Goal: Find specific page/section: Find specific page/section

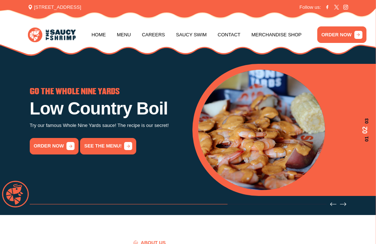
click at [107, 153] on link "See the menu!" at bounding box center [108, 146] width 56 height 17
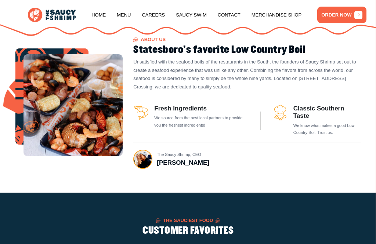
scroll to position [661, 0]
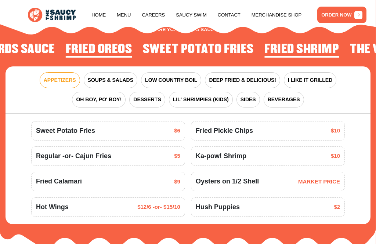
click at [252, 77] on span "DEEP FRIED & DELICIOUS!" at bounding box center [242, 80] width 67 height 8
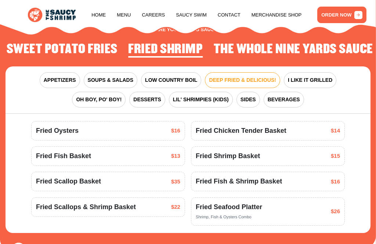
click at [284, 98] on span "BEVERAGES" at bounding box center [283, 100] width 32 height 8
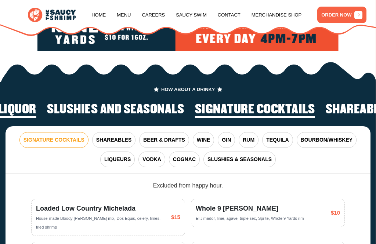
scroll to position [888, 0]
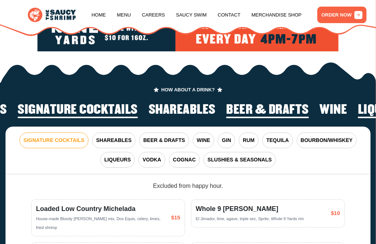
click at [205, 133] on button "WINE" at bounding box center [204, 140] width 22 height 16
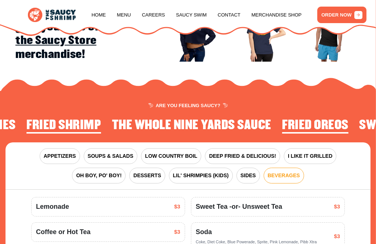
scroll to position [585, 0]
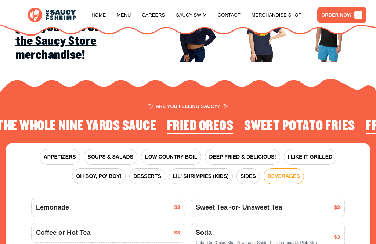
click at [239, 153] on span "DEEP FRIED & DELICIOUS!" at bounding box center [242, 157] width 67 height 8
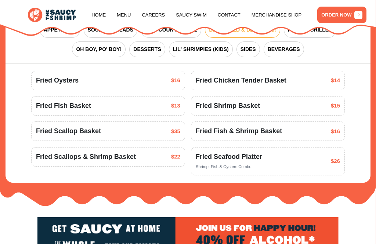
scroll to position [712, 0]
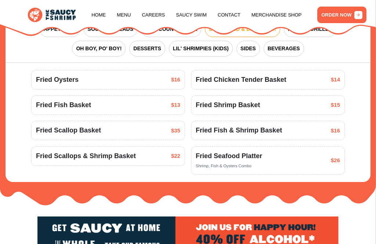
click at [50, 82] on span "Fried Oysters" at bounding box center [57, 80] width 43 height 10
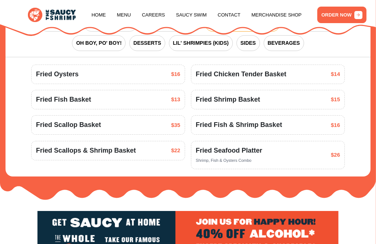
scroll to position [716, 0]
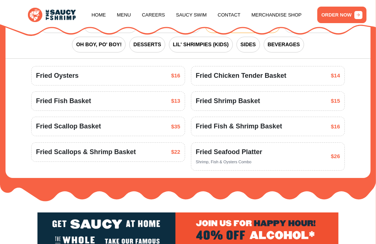
click at [267, 101] on div "Fried Shrimp Basket $15" at bounding box center [267, 101] width 144 height 10
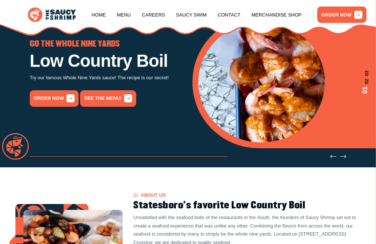
scroll to position [0, 0]
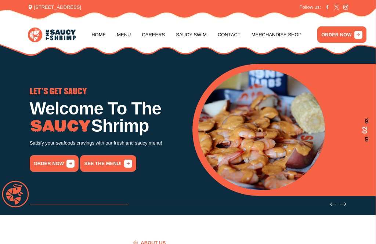
click at [340, 32] on link "ORDER NOW" at bounding box center [341, 34] width 49 height 17
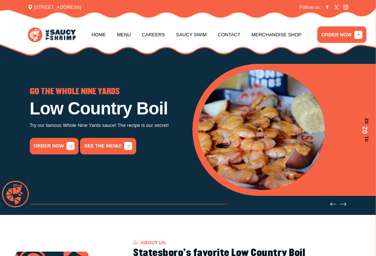
click at [53, 144] on link "order now" at bounding box center [54, 146] width 49 height 17
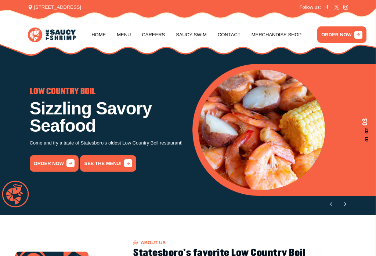
click at [195, 34] on link "Saucy Swim" at bounding box center [191, 35] width 31 height 28
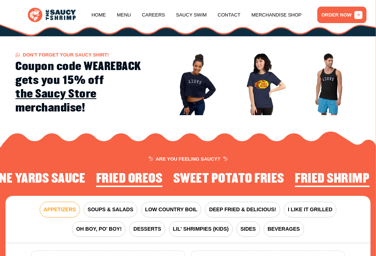
scroll to position [532, 0]
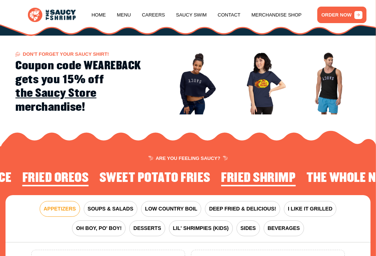
click at [107, 207] on span "SOUPS & SALADS" at bounding box center [110, 209] width 45 height 8
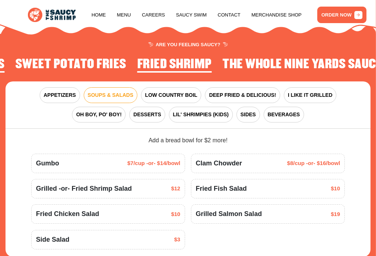
scroll to position [646, 0]
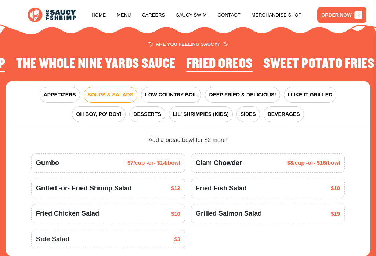
click at [250, 112] on span "SIDES" at bounding box center [247, 114] width 15 height 8
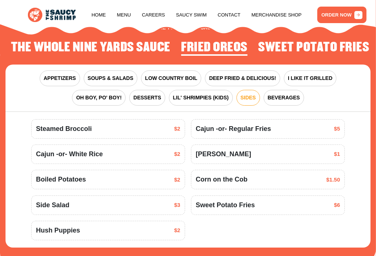
scroll to position [662, 0]
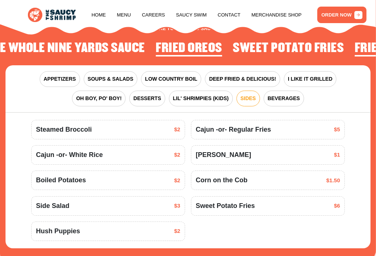
click at [310, 75] on span "I LIKE IT GRILLED" at bounding box center [309, 79] width 44 height 8
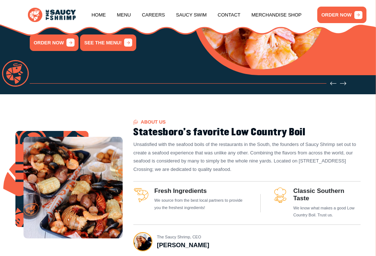
scroll to position [0, 0]
